Goal: Check status: Check status

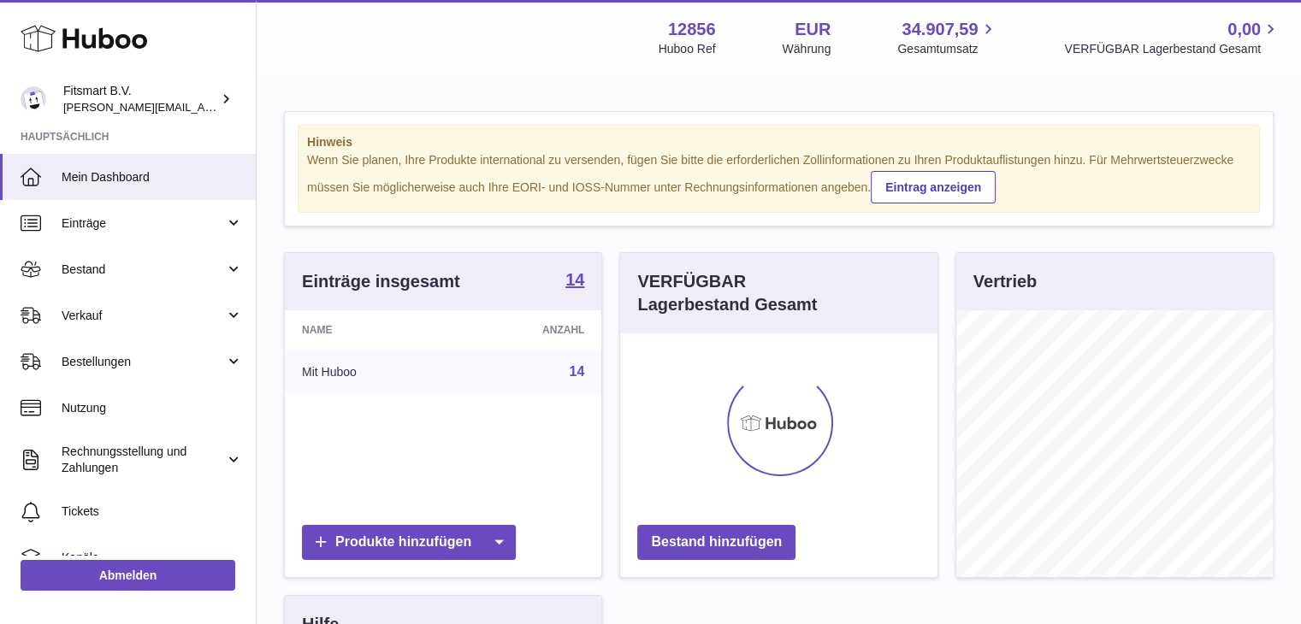
scroll to position [267, 317]
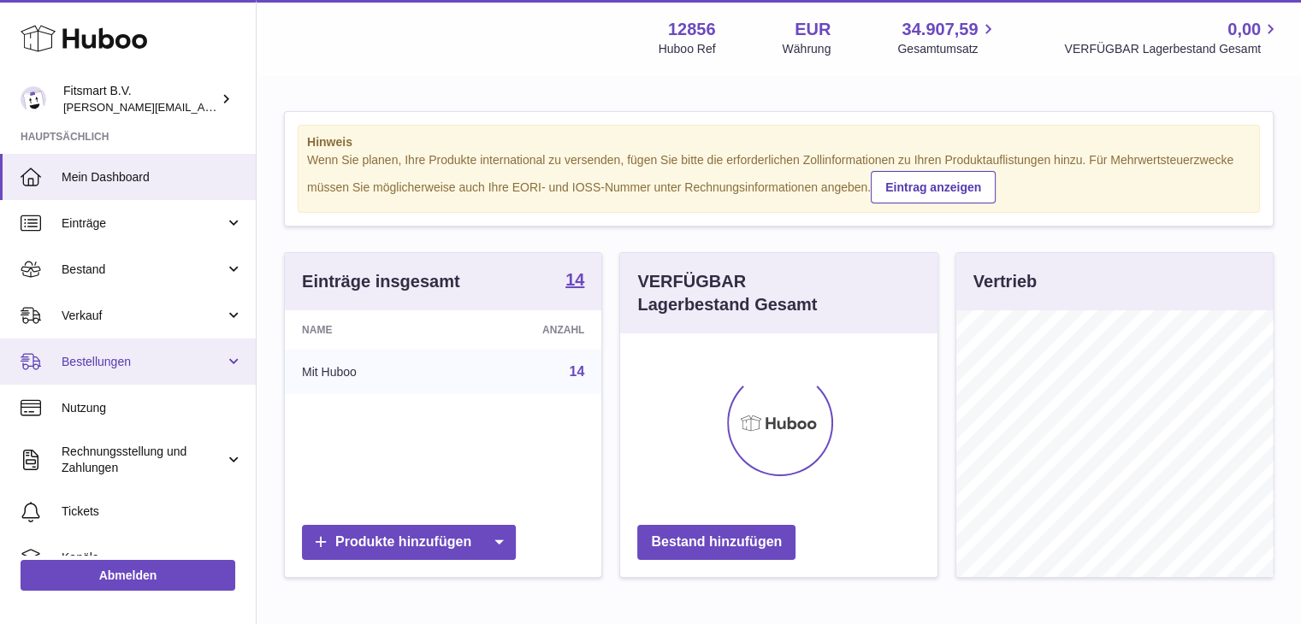
click at [97, 360] on span "Bestellungen" at bounding box center [143, 362] width 163 height 16
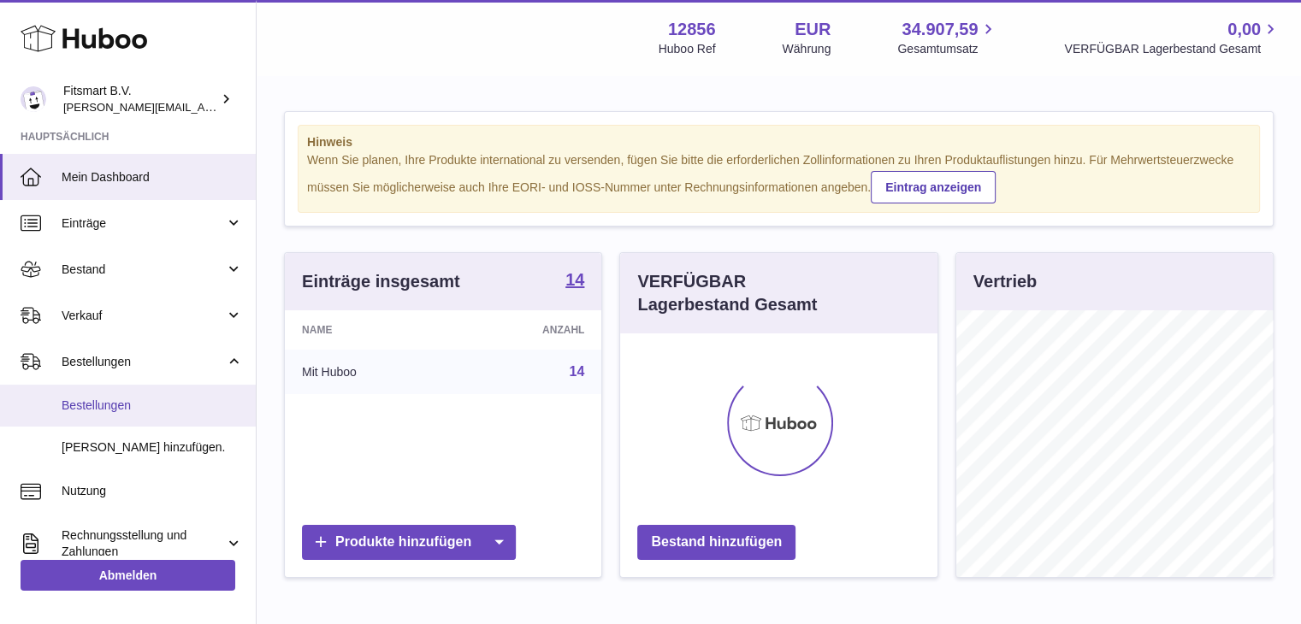
click at [86, 404] on span "Bestellungen" at bounding box center [152, 406] width 181 height 16
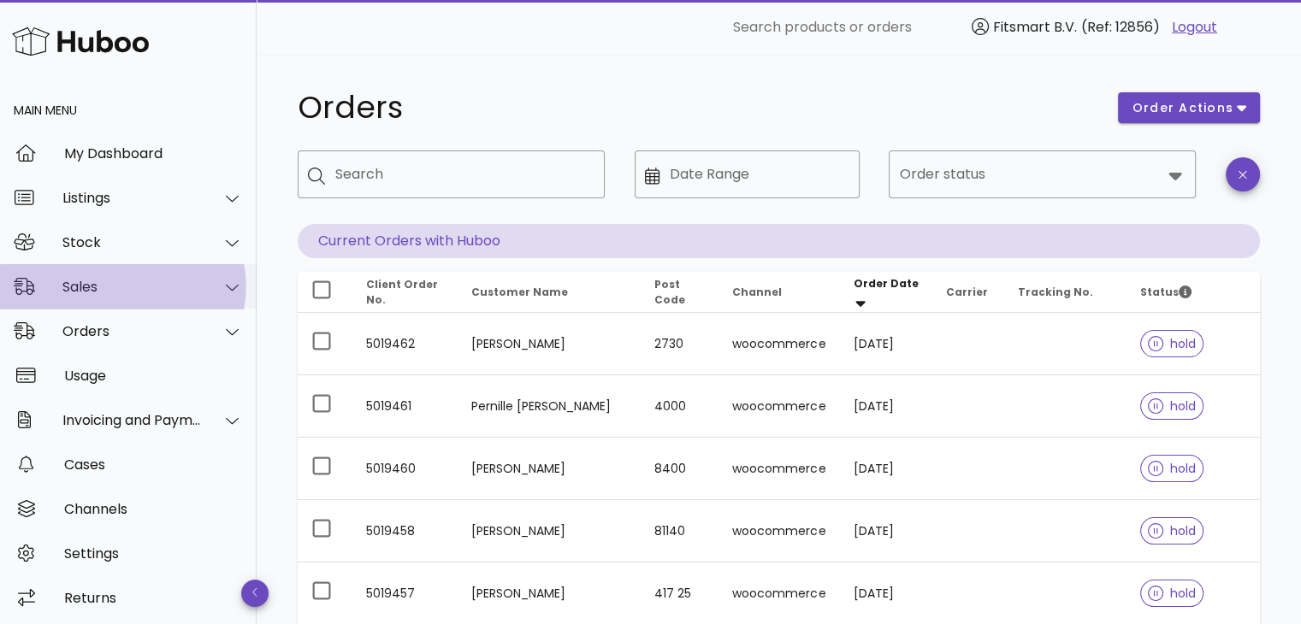
click at [99, 285] on div "Sales" at bounding box center [131, 287] width 139 height 16
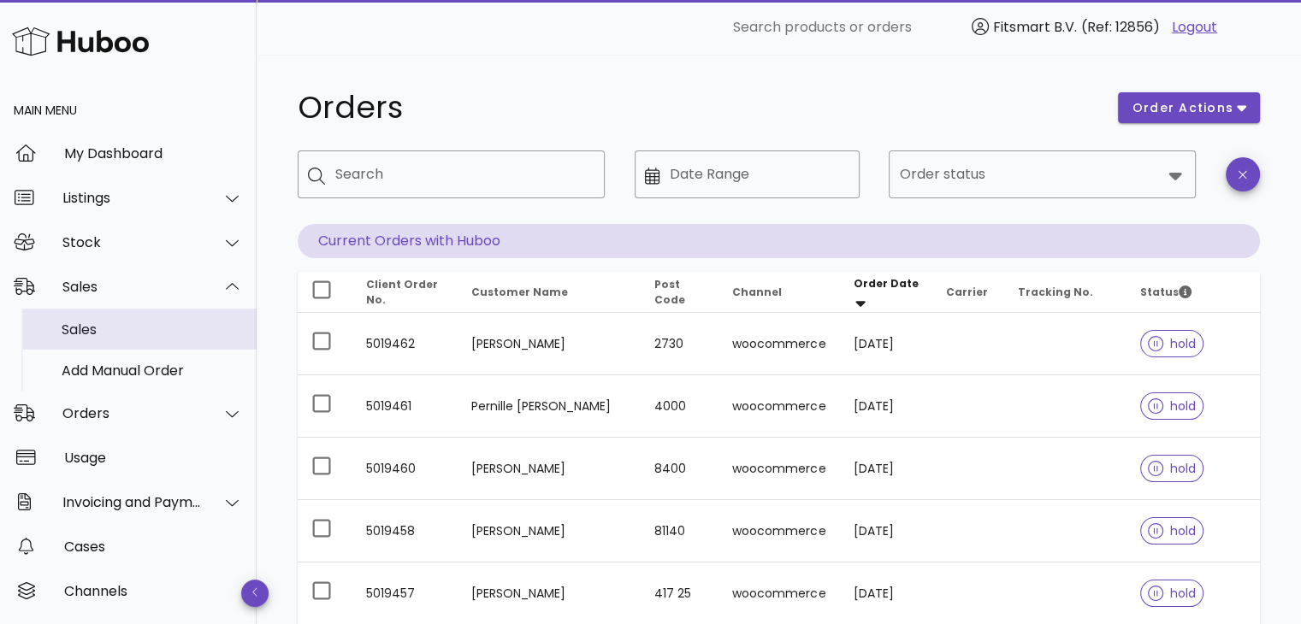
click at [107, 336] on div "Sales" at bounding box center [152, 330] width 181 height 16
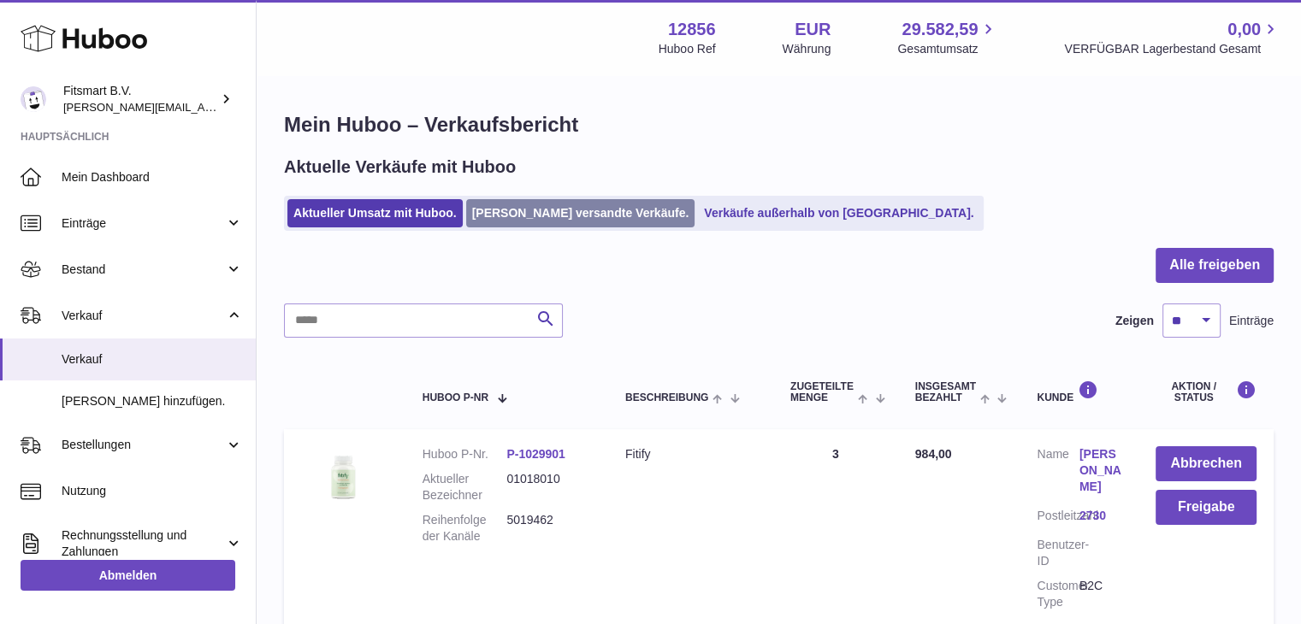
click at [557, 214] on link "Von Huboo versandte Verkäufe." at bounding box center [580, 213] width 229 height 28
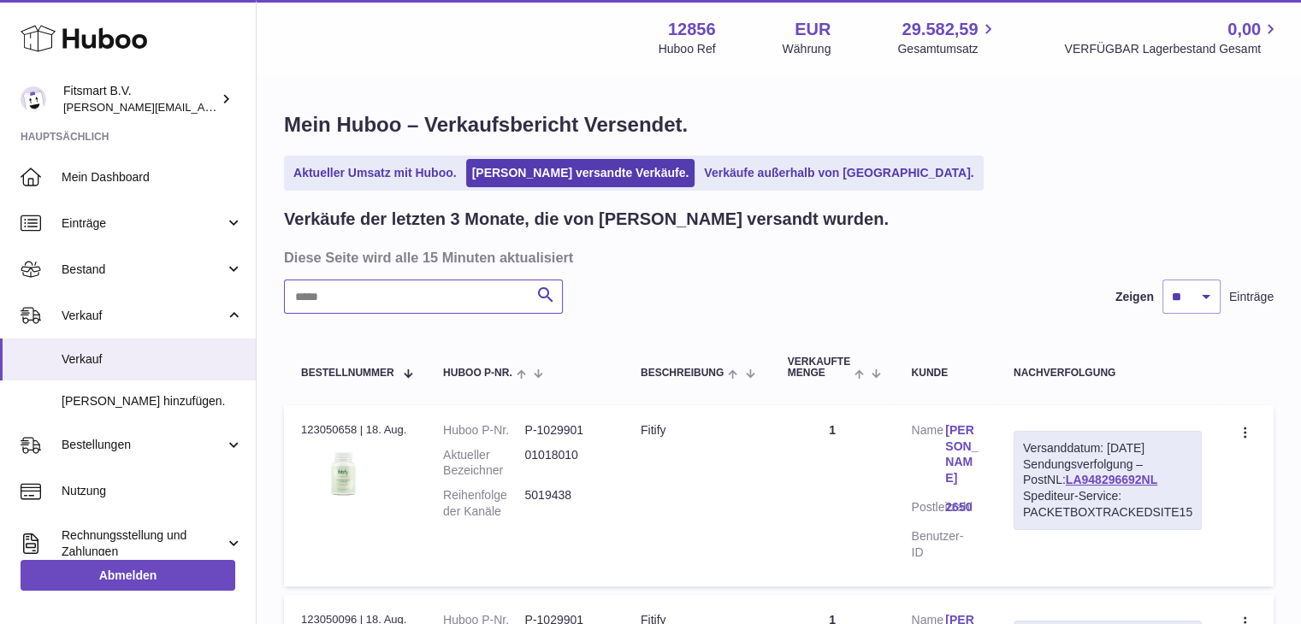
click at [366, 304] on input "text" at bounding box center [423, 297] width 279 height 34
paste input "*******"
drag, startPoint x: 981, startPoint y: 439, endPoint x: 970, endPoint y: 439, distance: 10.3
click at [979, 439] on td "Kunde Name Veronique Armand Postleitzahl 06000 Benutzer-ID" at bounding box center [945, 495] width 102 height 181
click at [962, 437] on link "Veronique Armand" at bounding box center [962, 454] width 34 height 65
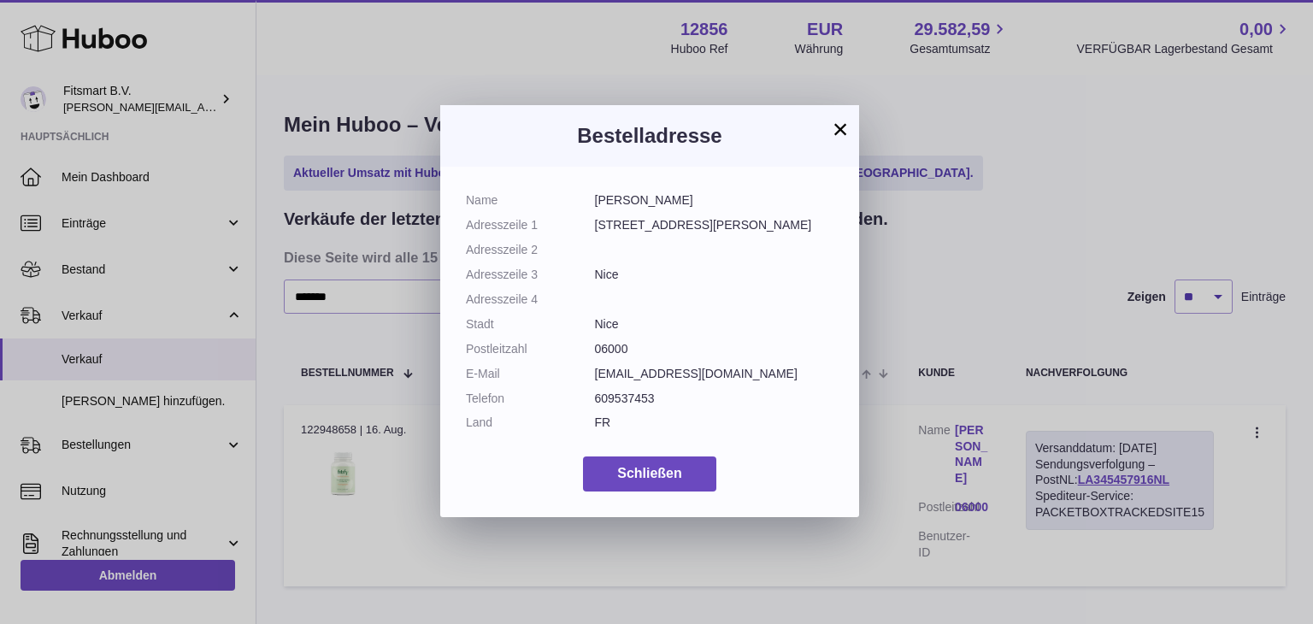
click at [841, 131] on button "×" at bounding box center [840, 129] width 21 height 21
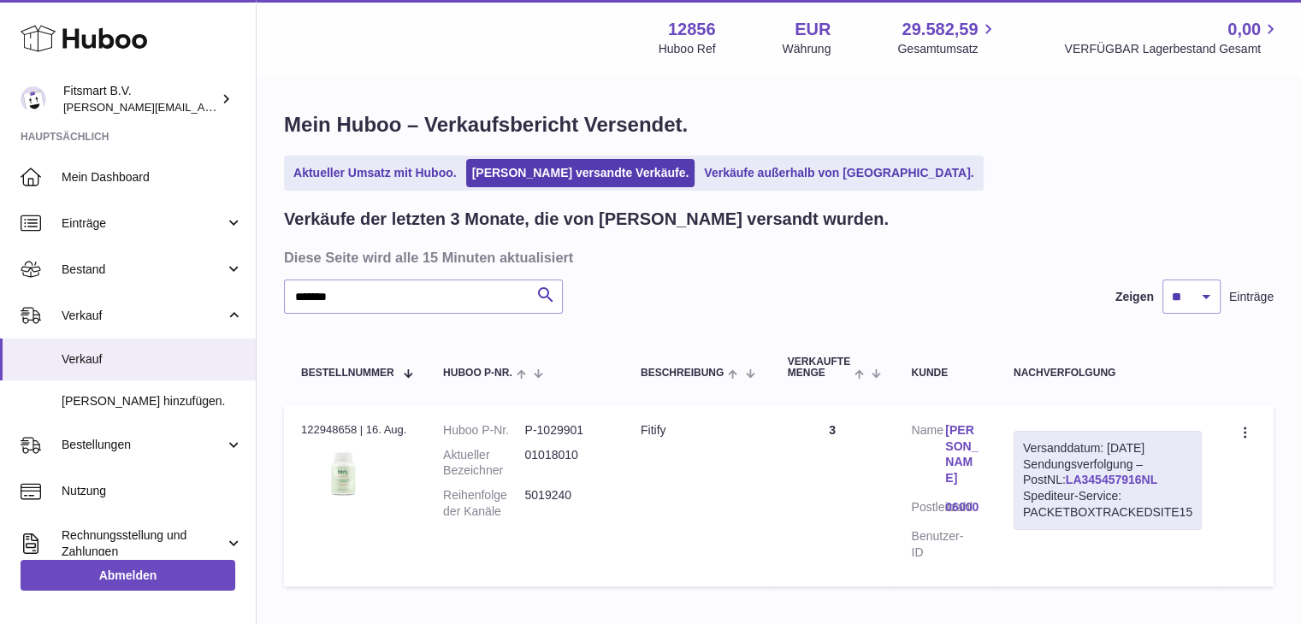
click at [1075, 473] on link "LA345457916NL" at bounding box center [1110, 480] width 91 height 14
click at [371, 304] on input "*******" at bounding box center [423, 297] width 279 height 34
paste input "text"
type input "*******"
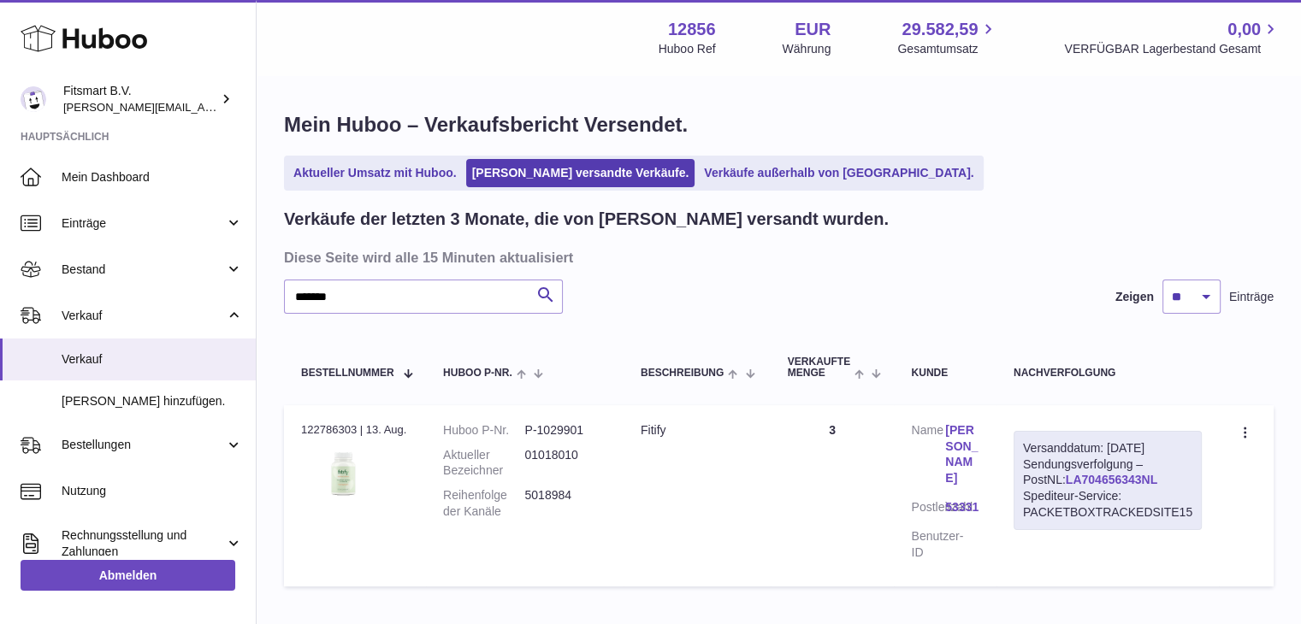
click at [1067, 486] on link "LA704656343NL" at bounding box center [1110, 480] width 91 height 14
